Goal: Information Seeking & Learning: Check status

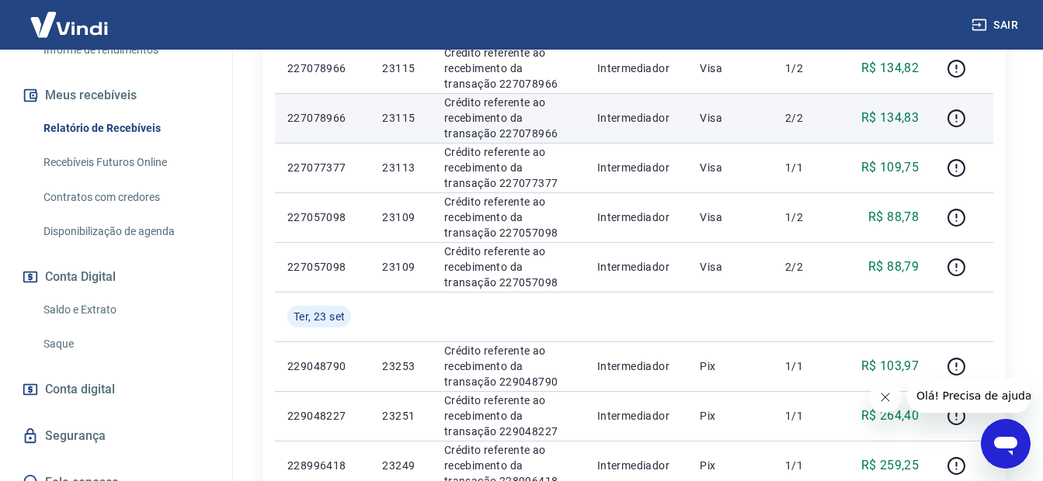
scroll to position [466, 0]
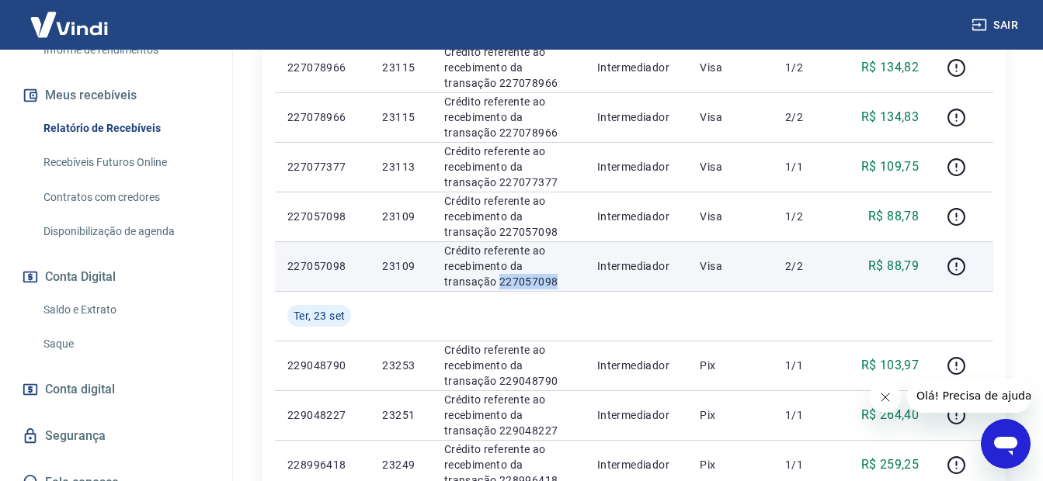
drag, startPoint x: 507, startPoint y: 283, endPoint x: 441, endPoint y: 286, distance: 66.1
click at [441, 286] on td "Crédito referente ao recebimento da transação 227057098" at bounding box center [508, 266] width 153 height 50
drag, startPoint x: 442, startPoint y: 286, endPoint x: 450, endPoint y: 282, distance: 8.7
copy p "227057098"
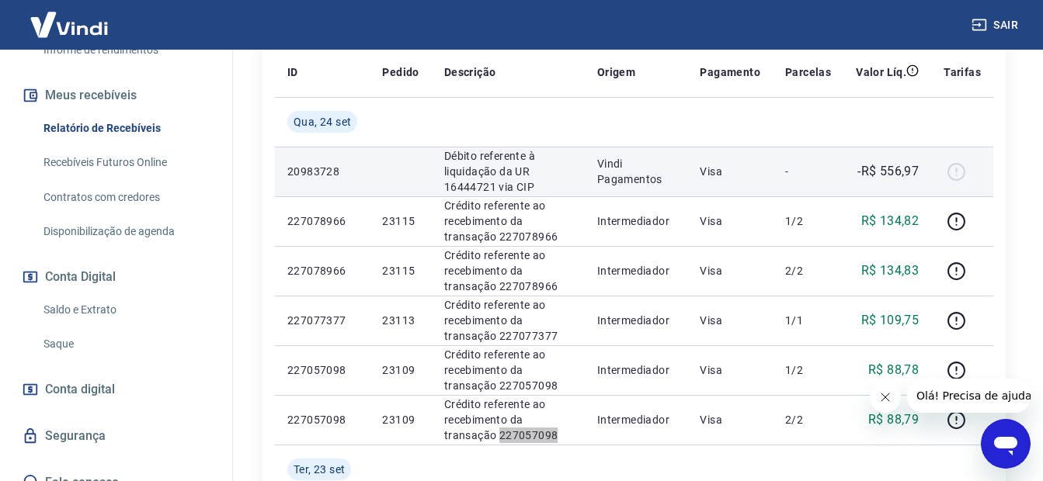
scroll to position [311, 0]
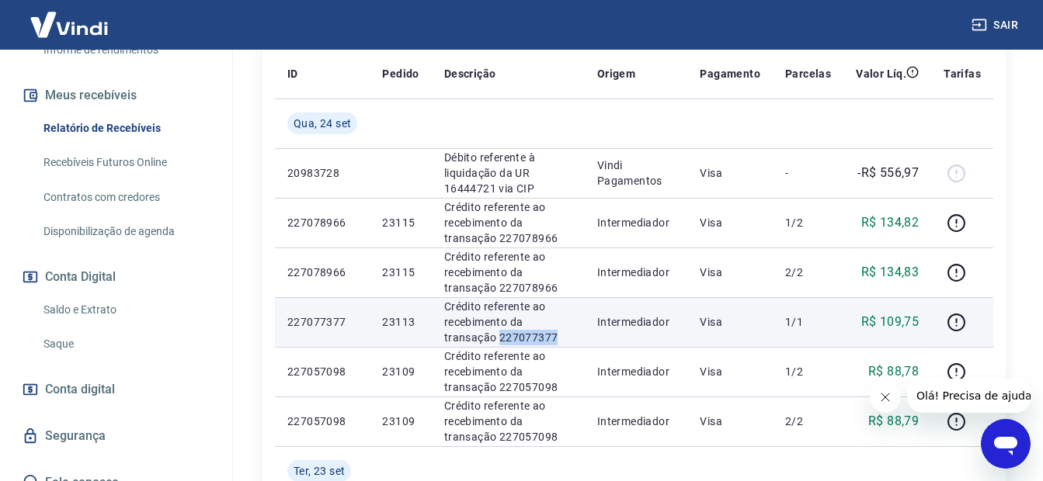
drag, startPoint x: 501, startPoint y: 338, endPoint x: 440, endPoint y: 336, distance: 61.3
click at [440, 336] on td "Crédito referente ao recebimento da transação 227077377" at bounding box center [508, 322] width 153 height 50
drag, startPoint x: 440, startPoint y: 336, endPoint x: 449, endPoint y: 334, distance: 9.6
copy p "227077377"
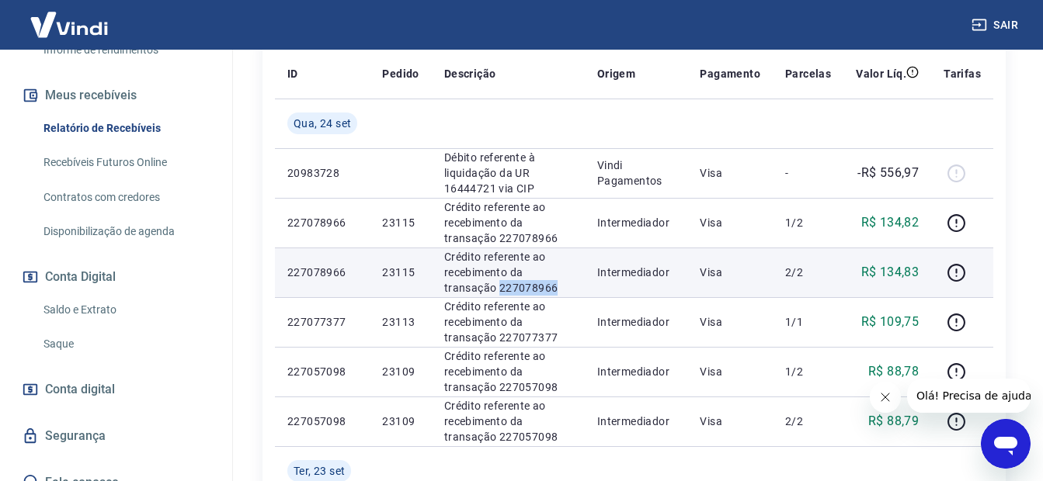
drag, startPoint x: 511, startPoint y: 287, endPoint x: 439, endPoint y: 285, distance: 72.2
click at [439, 285] on td "Crédito referente ao recebimento da transação 227078966" at bounding box center [508, 273] width 153 height 50
drag, startPoint x: 439, startPoint y: 285, endPoint x: 446, endPoint y: 284, distance: 7.8
copy p "227078966"
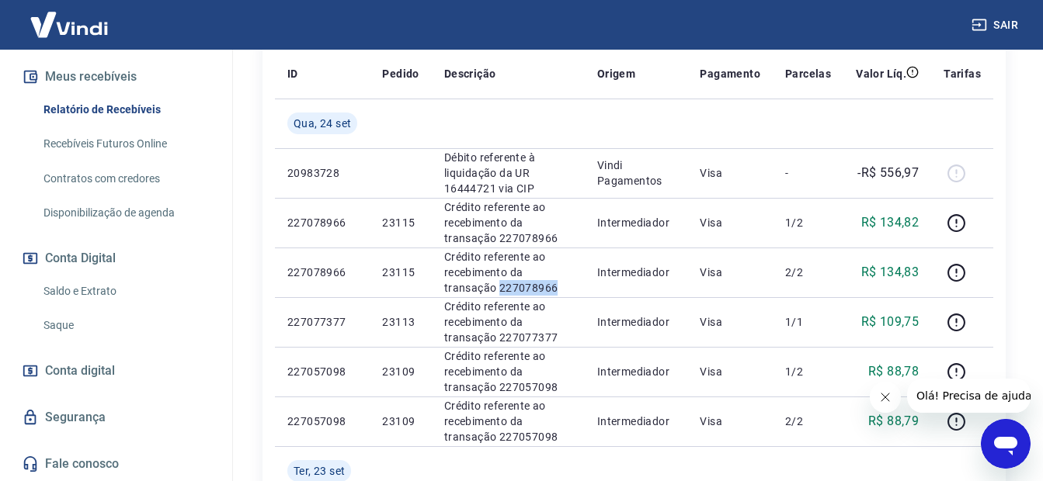
scroll to position [345, 0]
click at [85, 276] on link "Saldo e Extrato" at bounding box center [125, 292] width 176 height 32
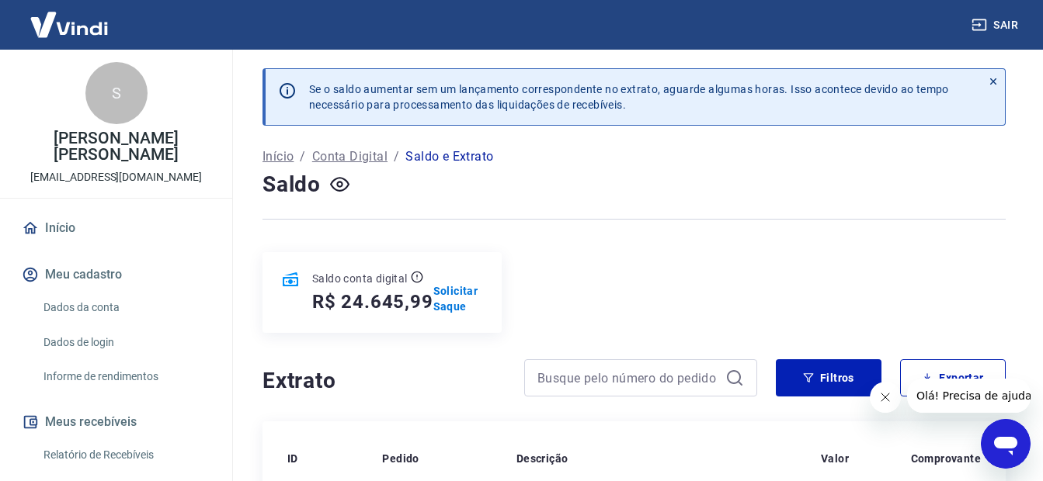
click at [977, 13] on button "Sair" at bounding box center [996, 25] width 56 height 29
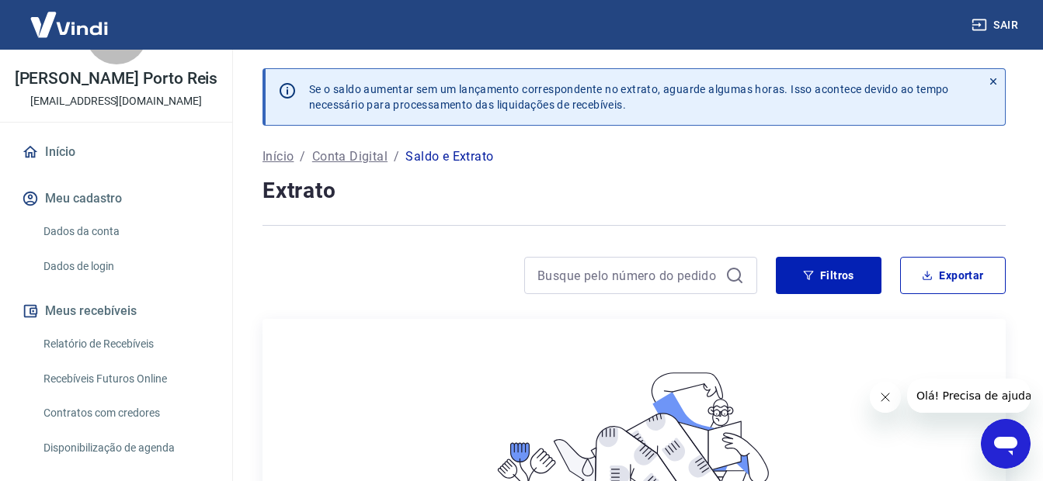
scroll to position [78, 0]
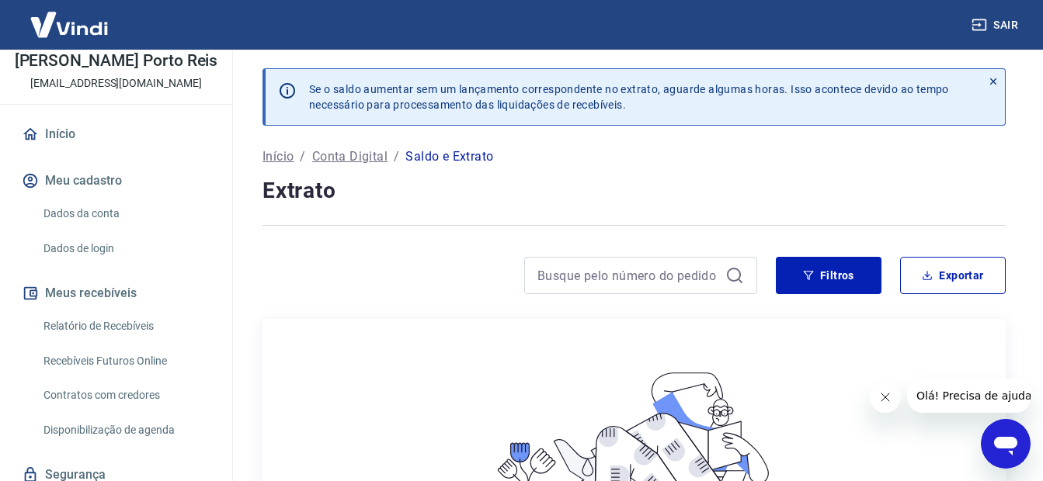
click at [99, 374] on link "Recebíveis Futuros Online" at bounding box center [125, 361] width 176 height 32
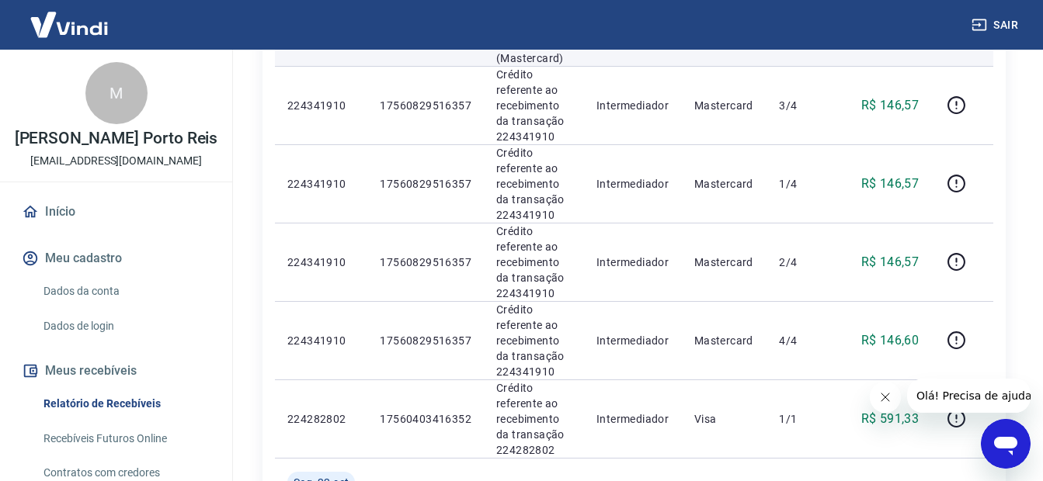
scroll to position [1397, 0]
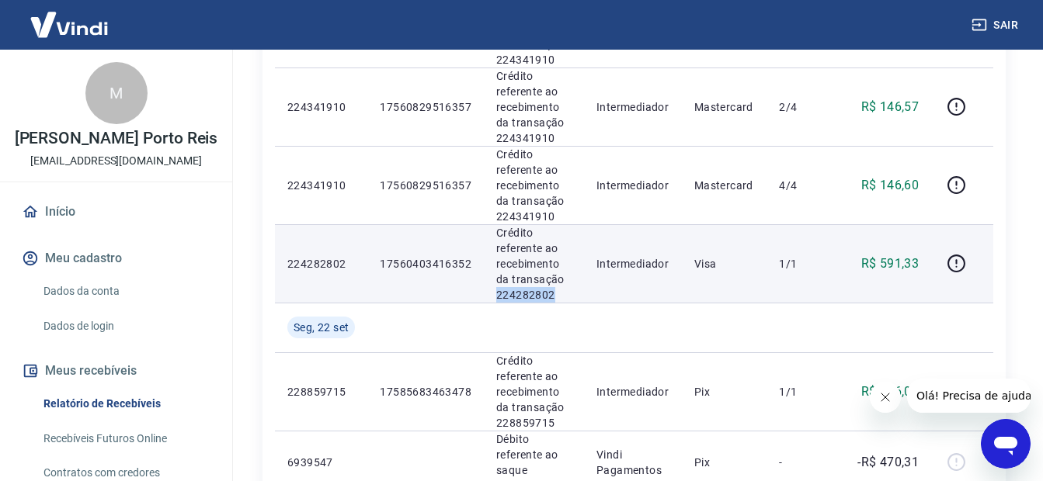
drag, startPoint x: 560, startPoint y: 264, endPoint x: 487, endPoint y: 270, distance: 74.0
click at [487, 270] on td "Crédito referente ao recebimento da transação 224282802" at bounding box center [534, 263] width 100 height 78
drag, startPoint x: 487, startPoint y: 270, endPoint x: 505, endPoint y: 265, distance: 18.5
copy p "224282802"
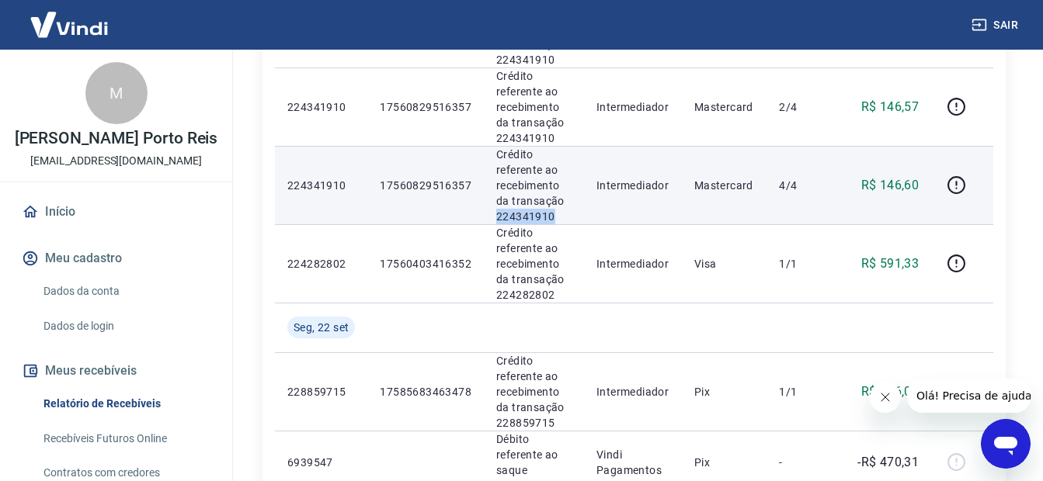
drag, startPoint x: 560, startPoint y: 196, endPoint x: 494, endPoint y: 194, distance: 66.0
click at [494, 194] on td "Crédito referente ao recebimento da transação 224341910" at bounding box center [534, 185] width 100 height 78
drag, startPoint x: 498, startPoint y: 194, endPoint x: 505, endPoint y: 190, distance: 8.7
copy p "224341910"
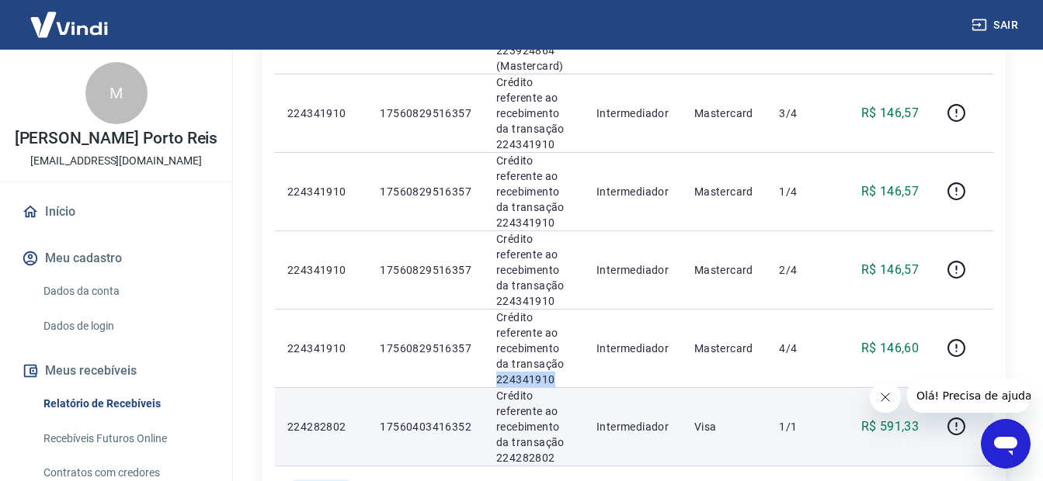
scroll to position [1320, 0]
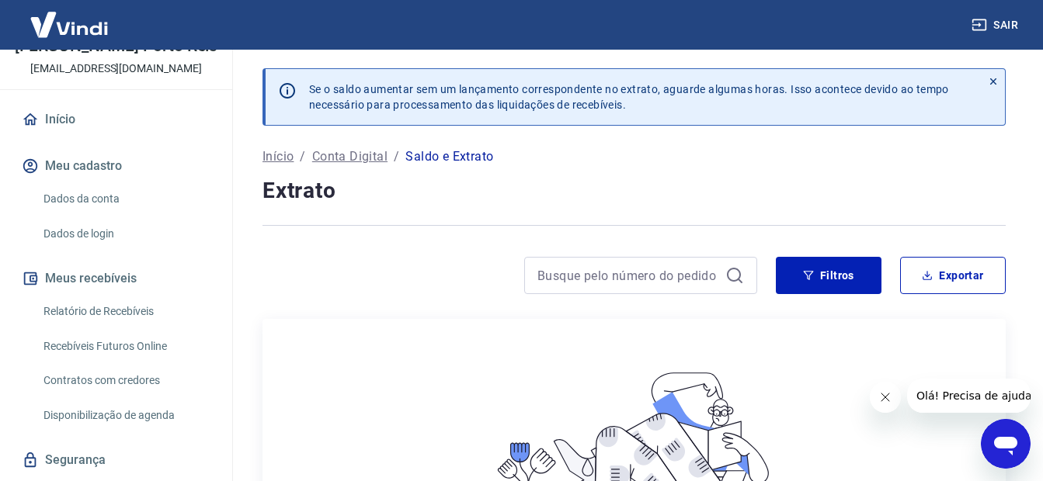
scroll to position [151, 0]
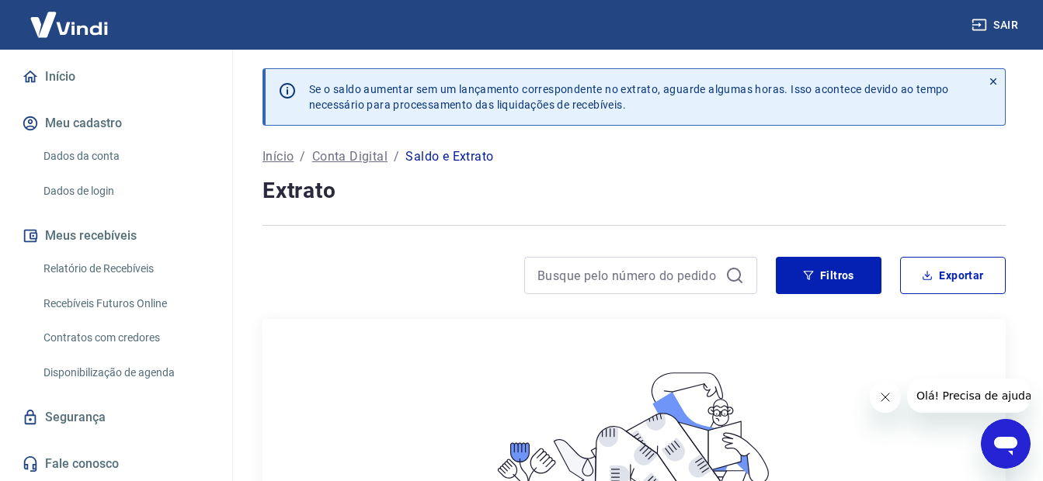
click at [987, 26] on button "Sair" at bounding box center [996, 25] width 56 height 29
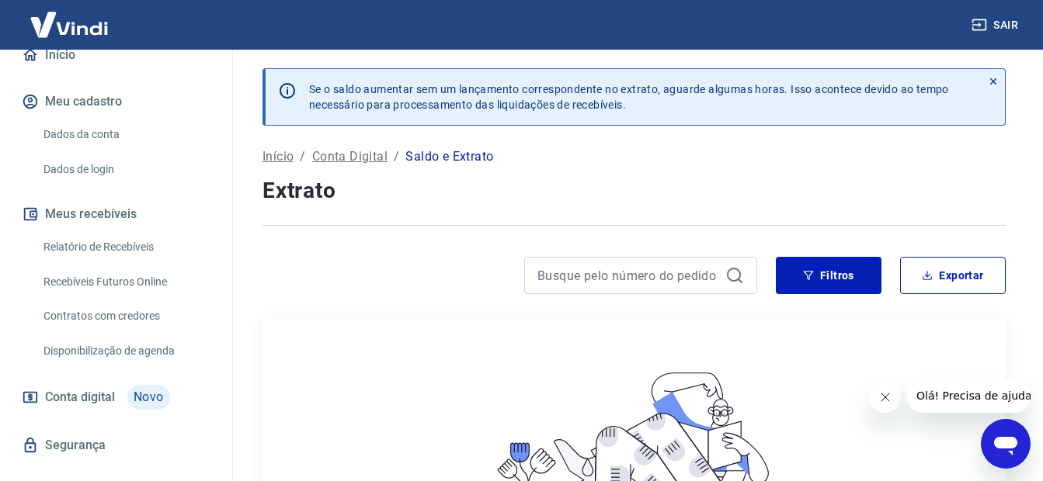
scroll to position [185, 0]
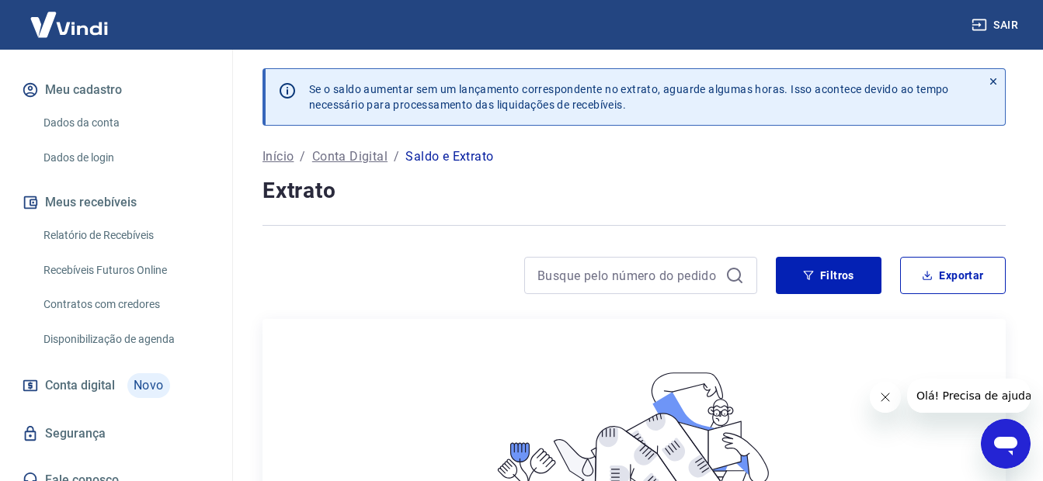
click at [89, 255] on link "Recebíveis Futuros Online" at bounding box center [125, 271] width 176 height 32
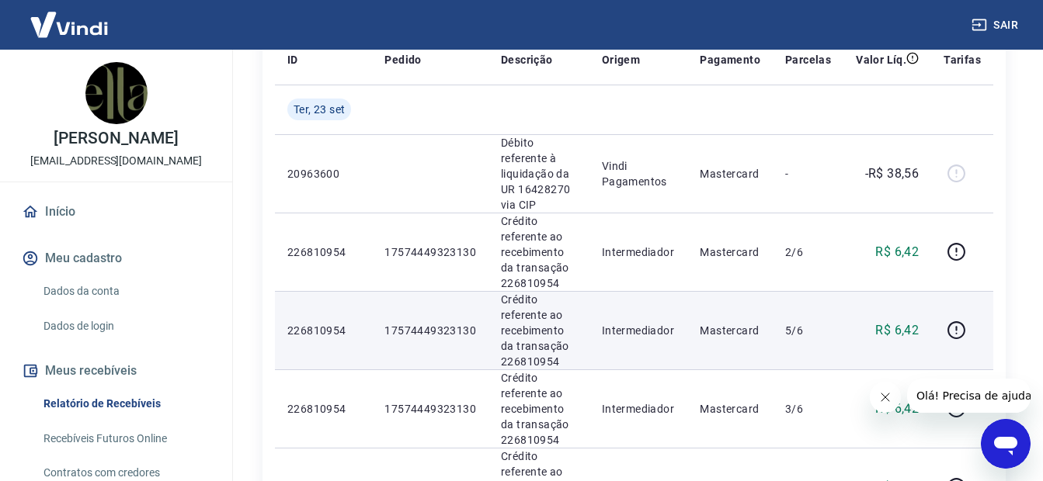
scroll to position [543, 0]
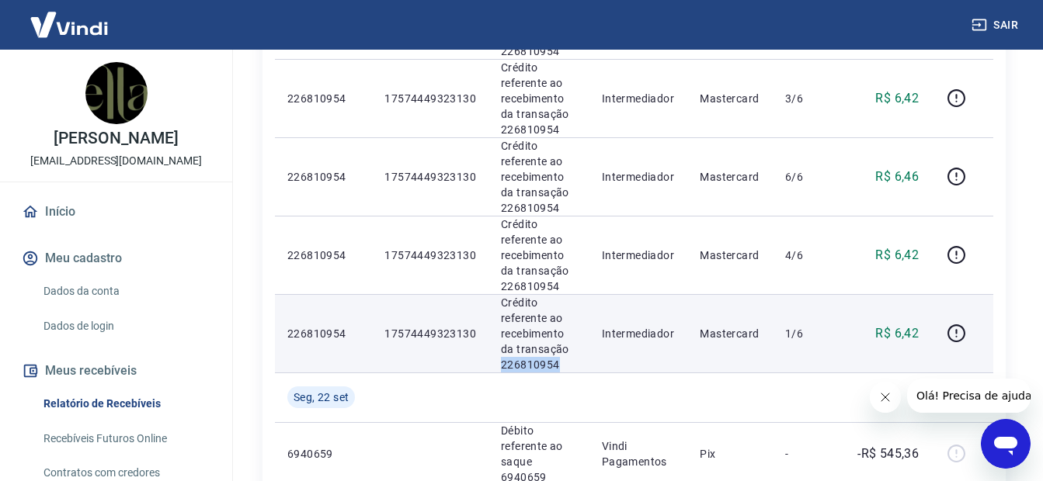
drag, startPoint x: 580, startPoint y: 366, endPoint x: 501, endPoint y: 363, distance: 78.4
click at [501, 363] on p "Crédito referente ao recebimento da transação 226810954" at bounding box center [539, 334] width 76 height 78
copy p "226810954"
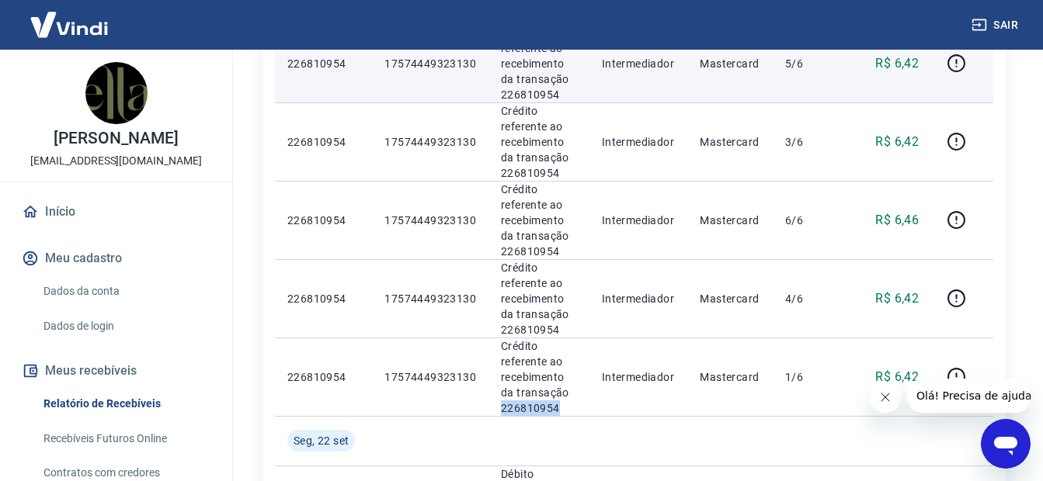
scroll to position [155, 0]
